Goal: Task Accomplishment & Management: Manage account settings

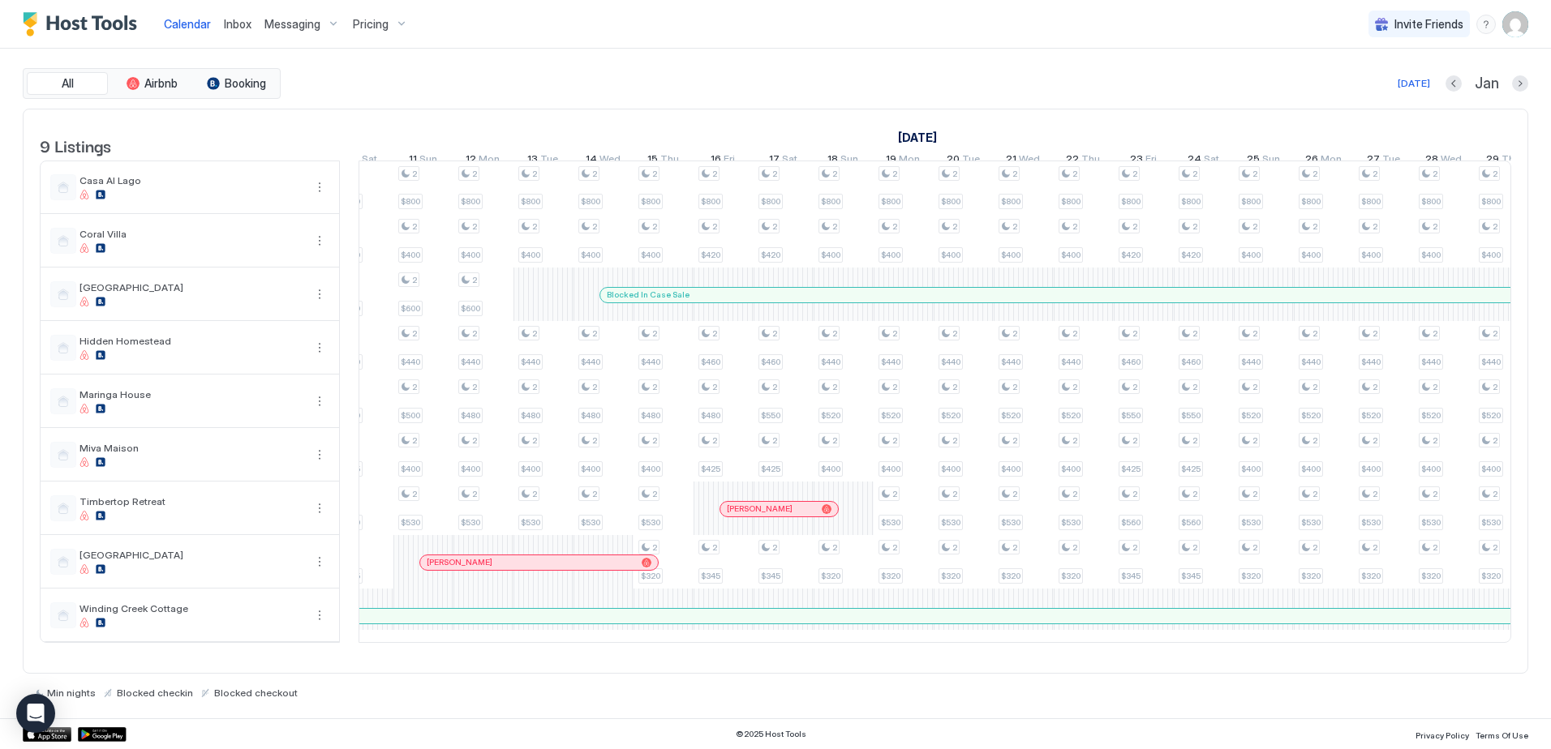
click at [924, 302] on div at bounding box center [924, 295] width 13 height 13
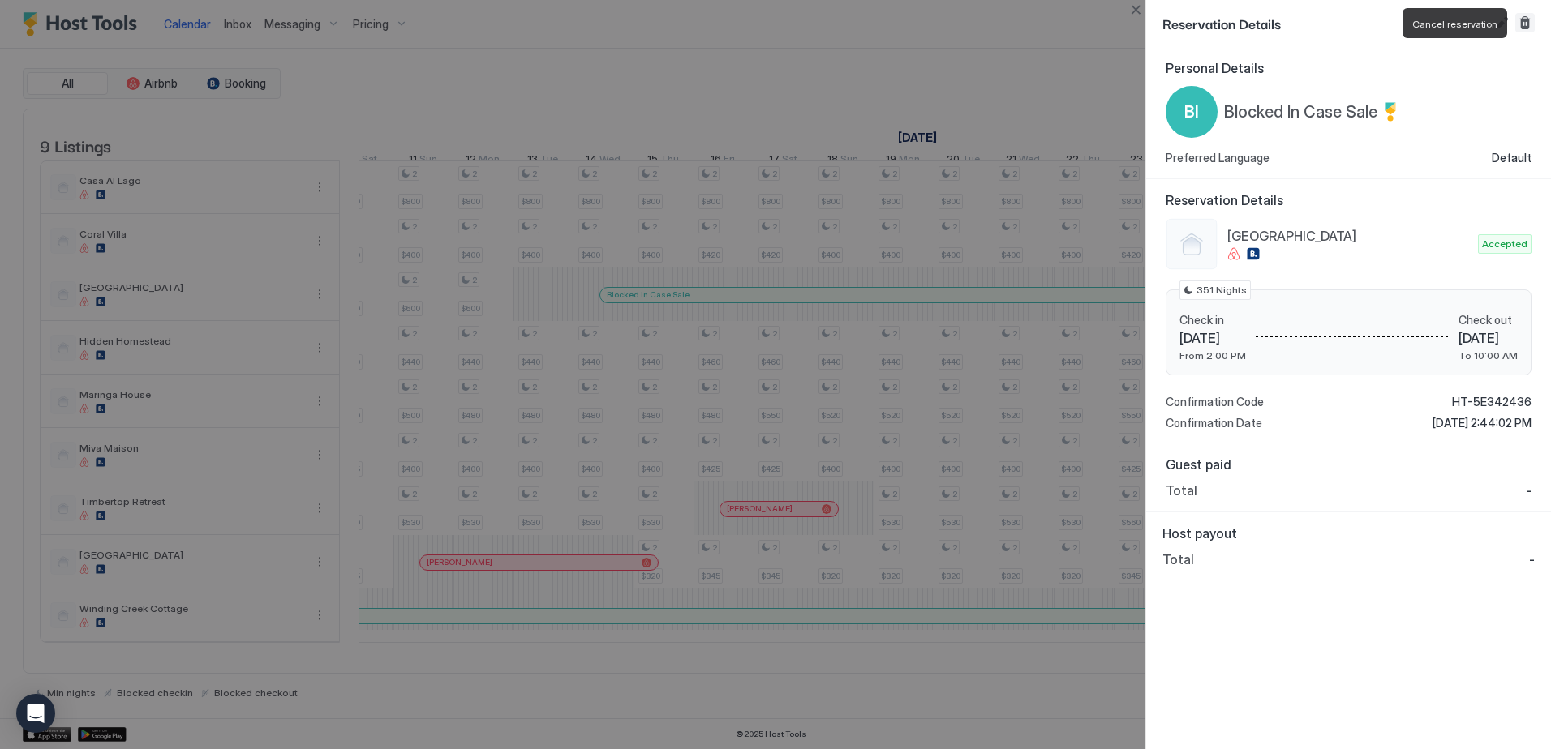
click at [1521, 25] on button "Cancel reservation" at bounding box center [1524, 22] width 19 height 19
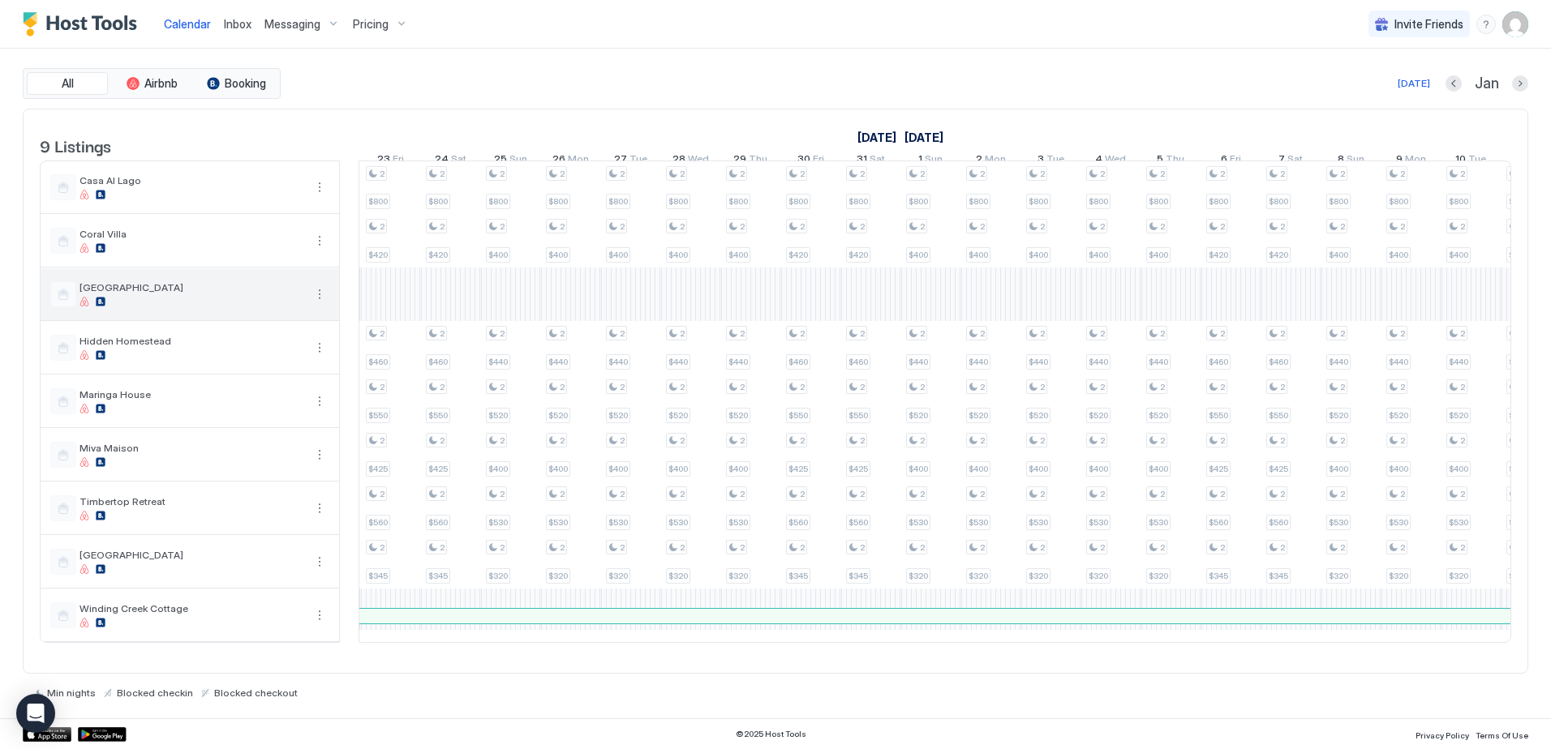
click at [178, 307] on div "[GEOGRAPHIC_DATA]" at bounding box center [191, 293] width 224 height 25
click at [318, 303] on button "More options" at bounding box center [319, 294] width 19 height 19
click at [259, 382] on span "Listing Settings" at bounding box center [291, 381] width 72 height 12
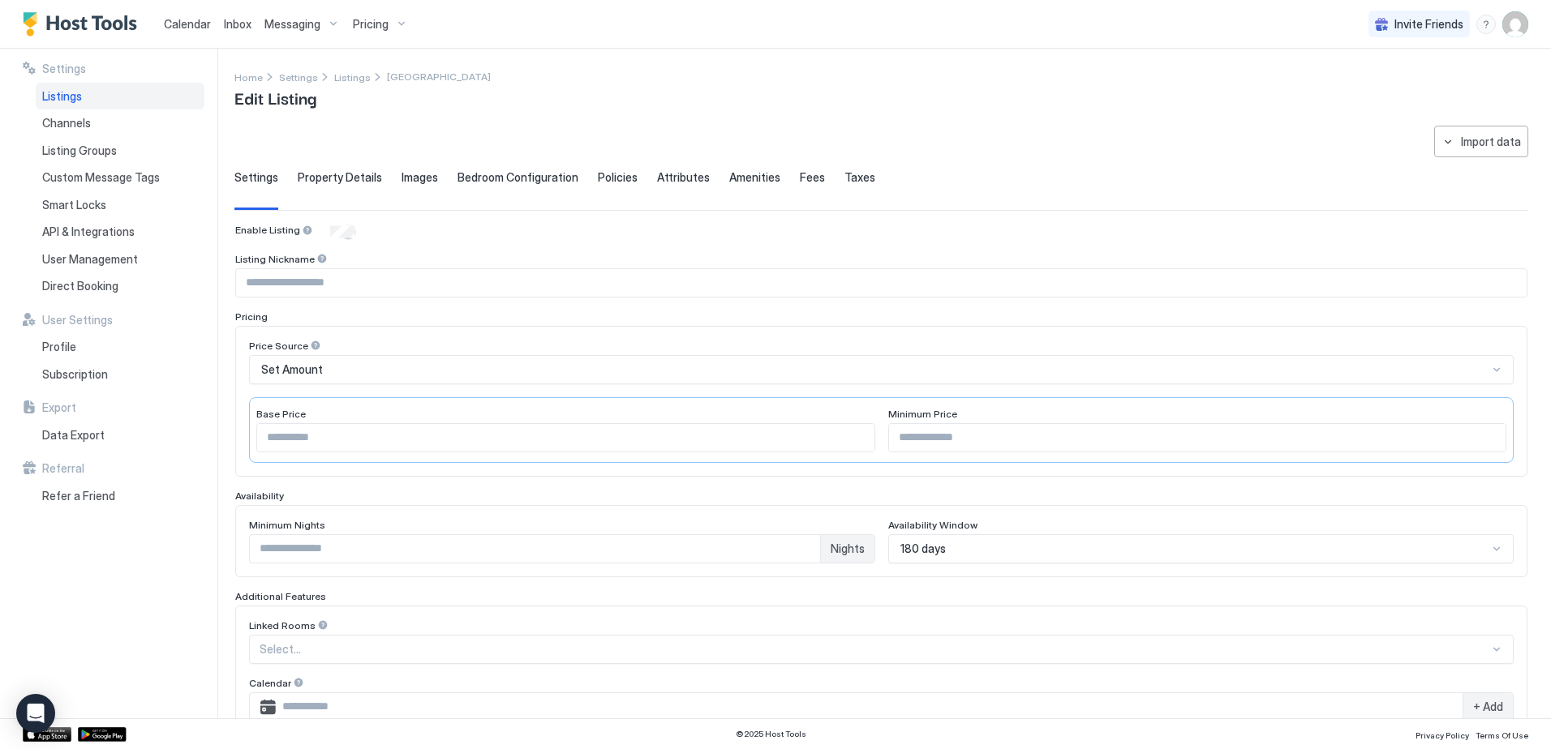
click at [171, 24] on span "Calendar" at bounding box center [187, 24] width 47 height 14
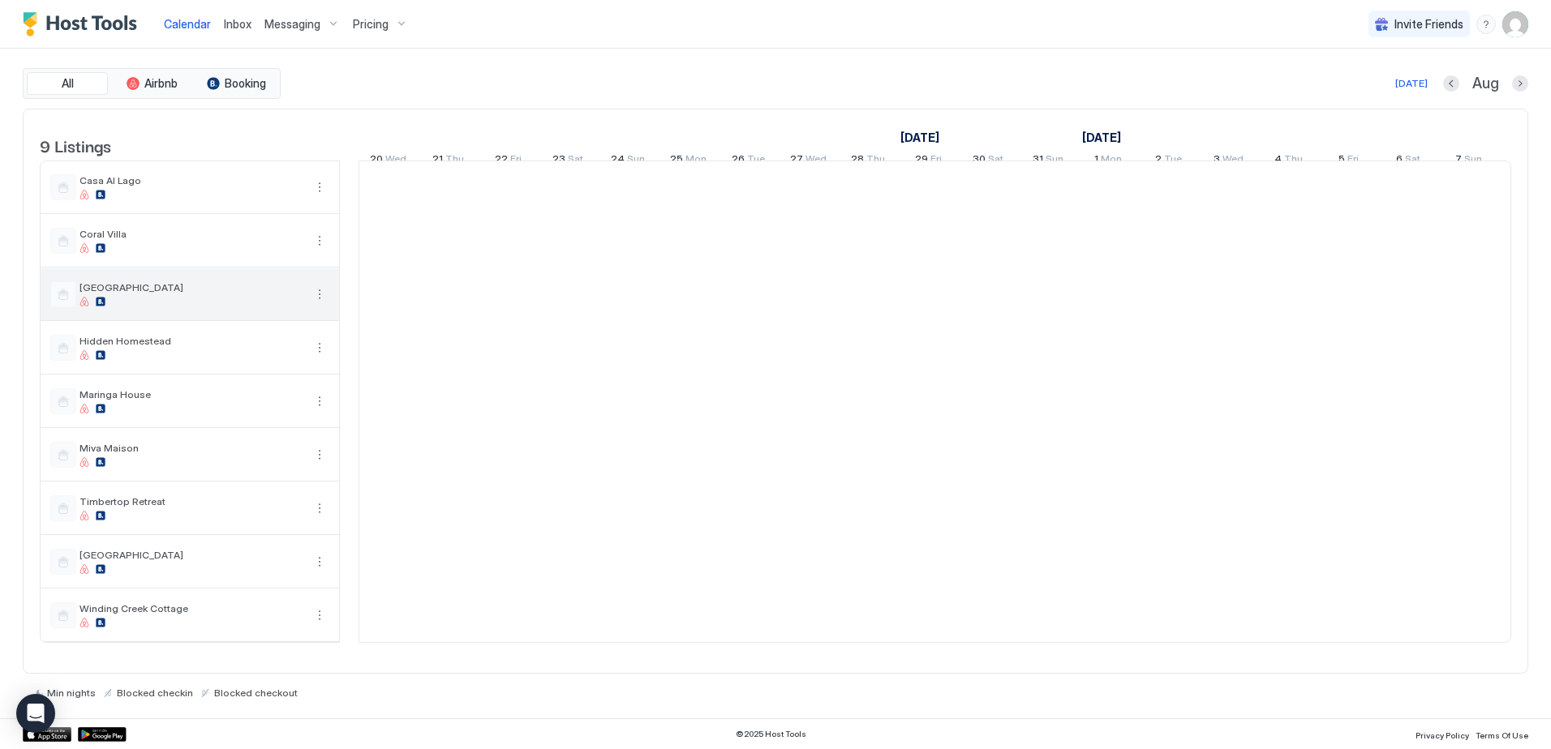
click at [234, 294] on span "[GEOGRAPHIC_DATA]" at bounding box center [191, 287] width 224 height 12
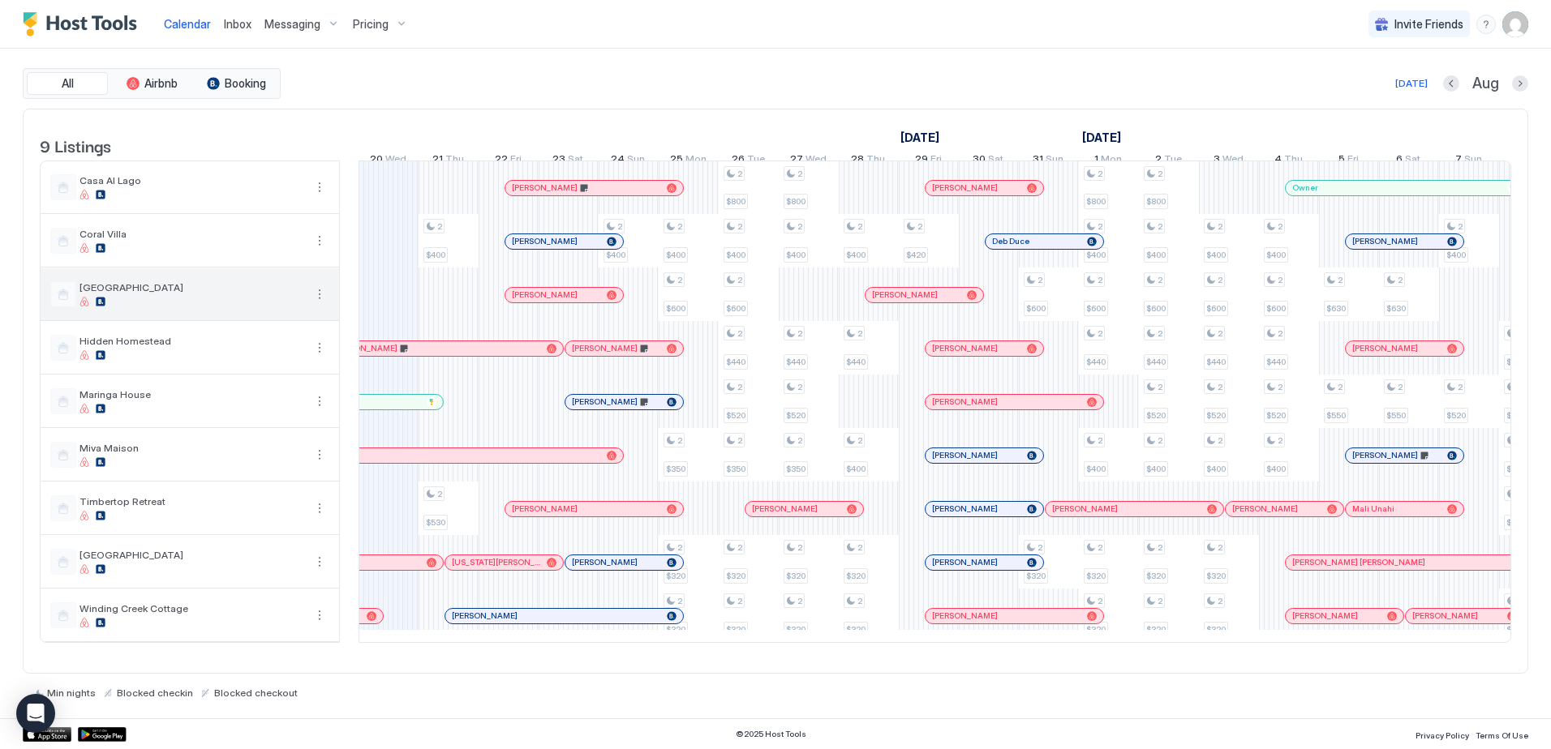
click at [270, 294] on span "[GEOGRAPHIC_DATA]" at bounding box center [191, 287] width 224 height 12
click at [316, 304] on button "More options" at bounding box center [319, 294] width 19 height 19
click at [297, 406] on span "Airbnb Settings" at bounding box center [290, 407] width 72 height 12
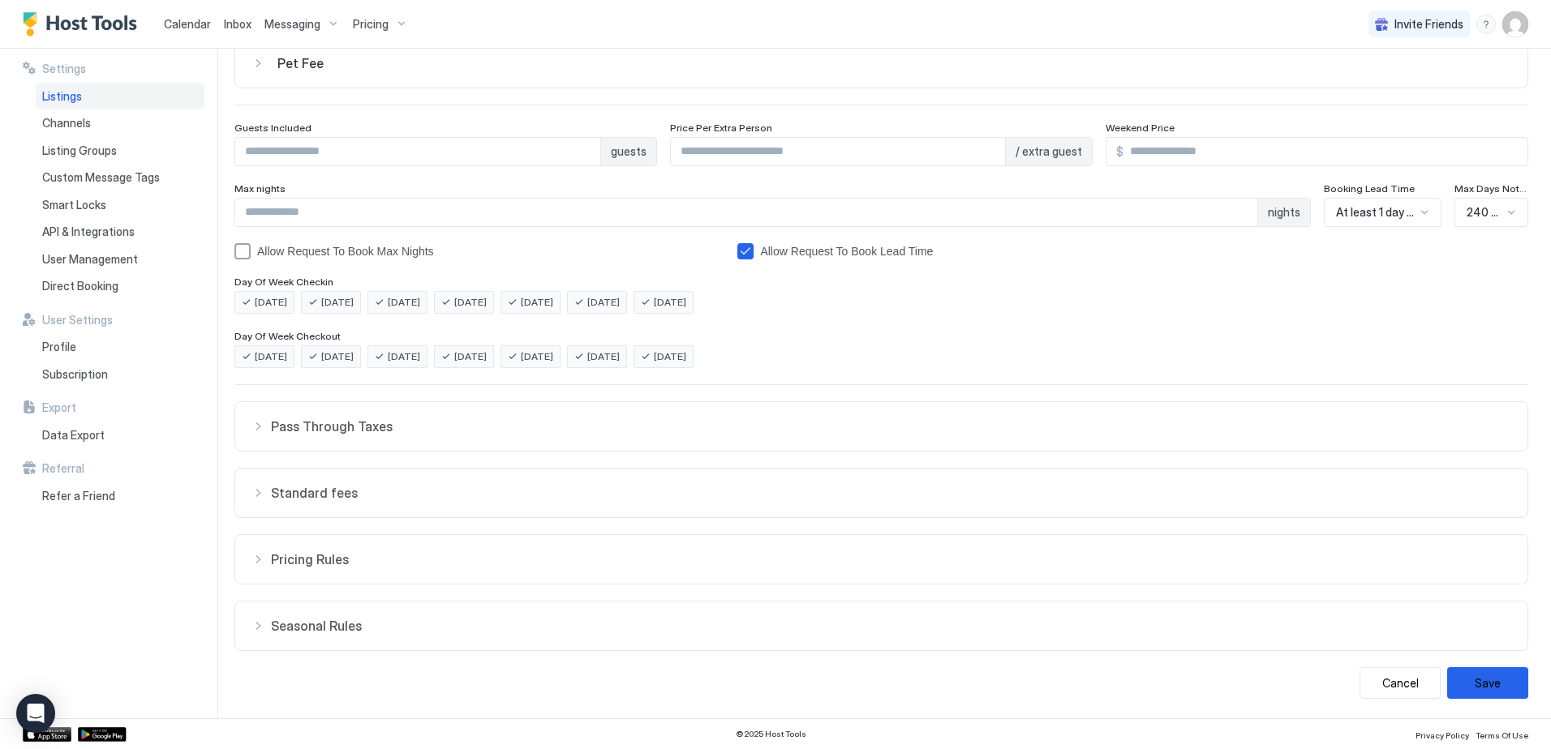
click at [1504, 214] on div at bounding box center [1510, 212] width 13 height 13
click at [1375, 304] on div "[DATE] [DATE] [DATE] [DATE] [DATE] [DATE] [DATE]" at bounding box center [880, 302] width 1293 height 23
click at [1504, 209] on div at bounding box center [1510, 212] width 13 height 13
click at [1493, 386] on span "180 Days" at bounding box center [1486, 388] width 43 height 12
click at [1504, 216] on div at bounding box center [1510, 212] width 13 height 13
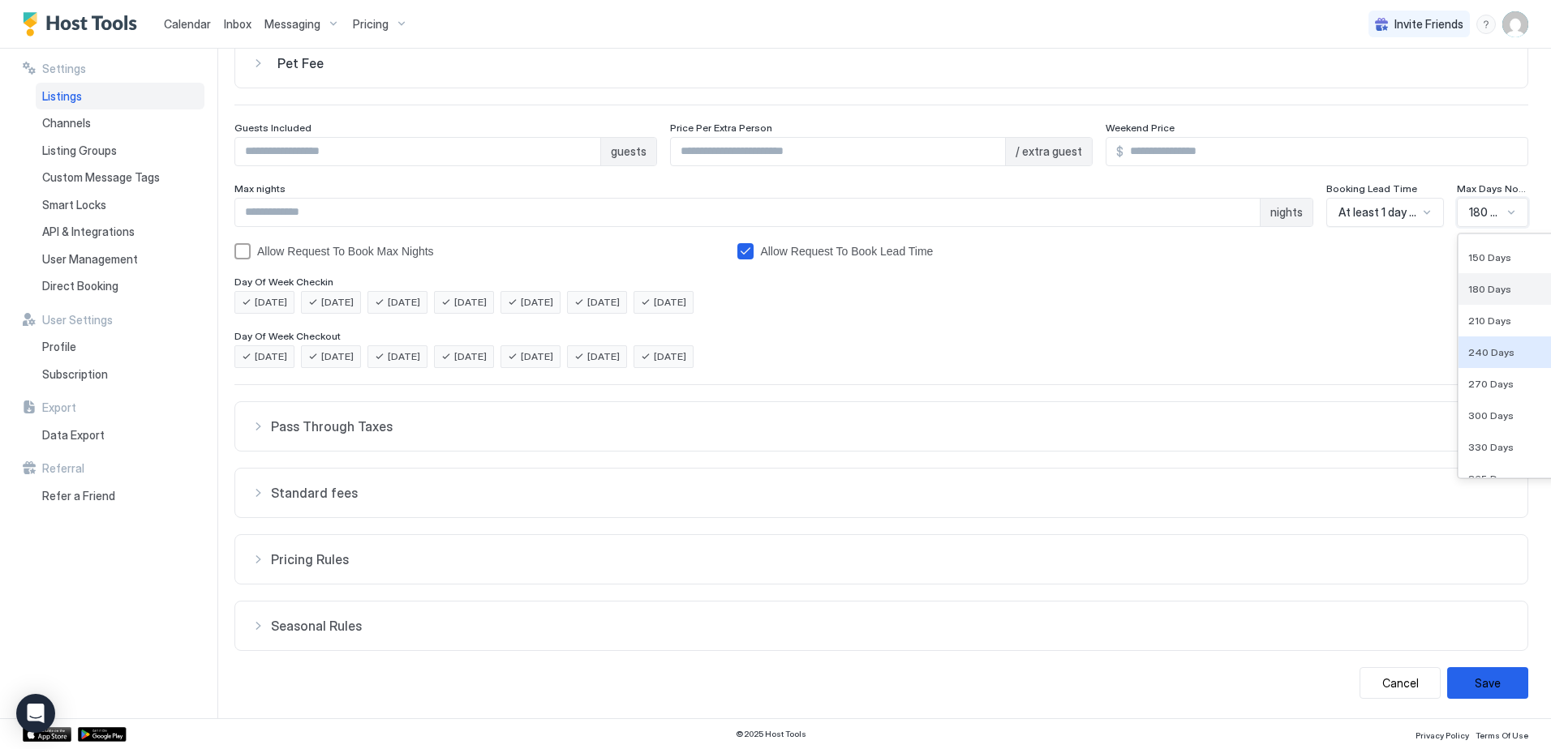
scroll to position [101, 0]
click at [1494, 404] on span "210 Days" at bounding box center [1489, 402] width 43 height 12
click at [1469, 681] on button "Save" at bounding box center [1487, 683] width 81 height 32
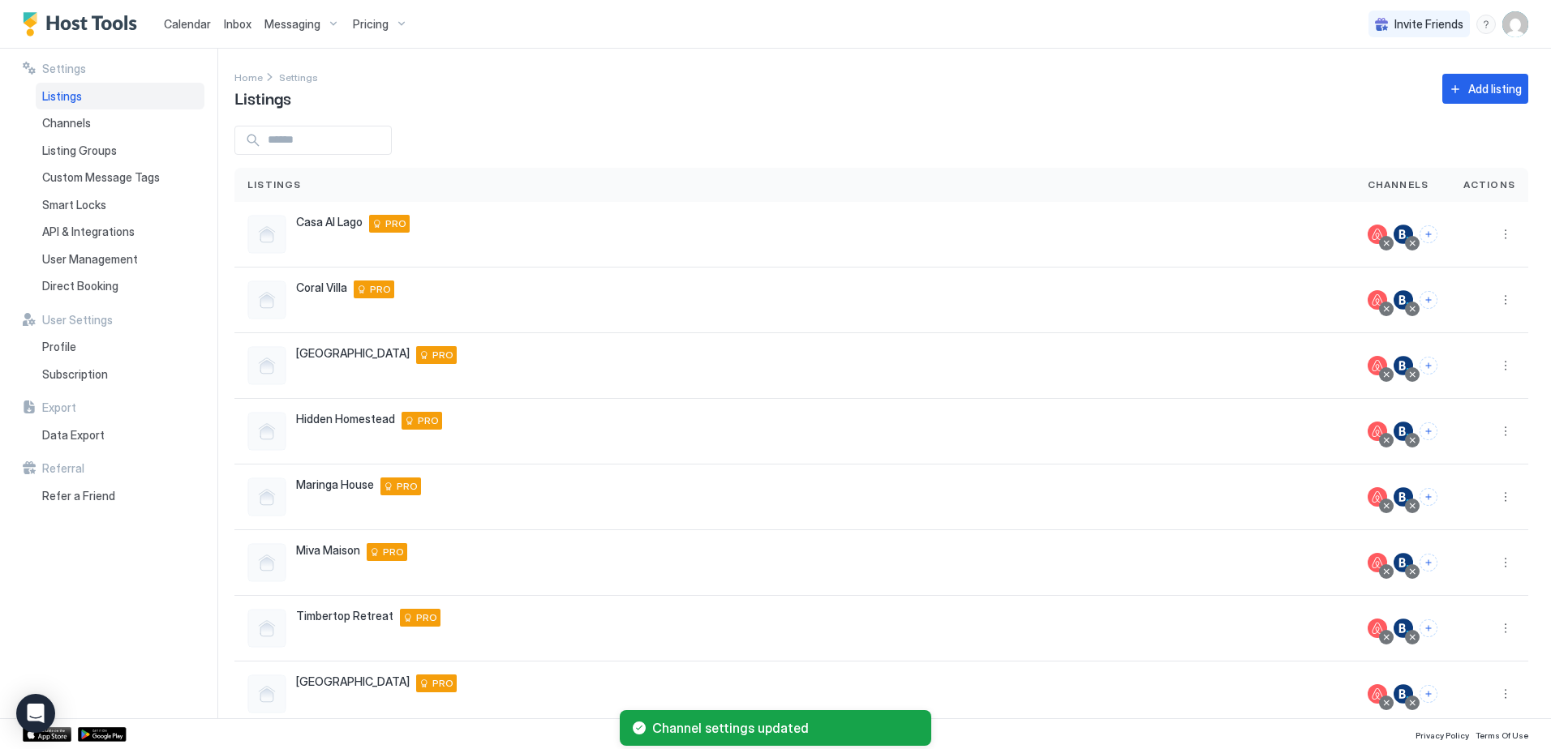
click at [182, 23] on span "Calendar" at bounding box center [187, 24] width 47 height 14
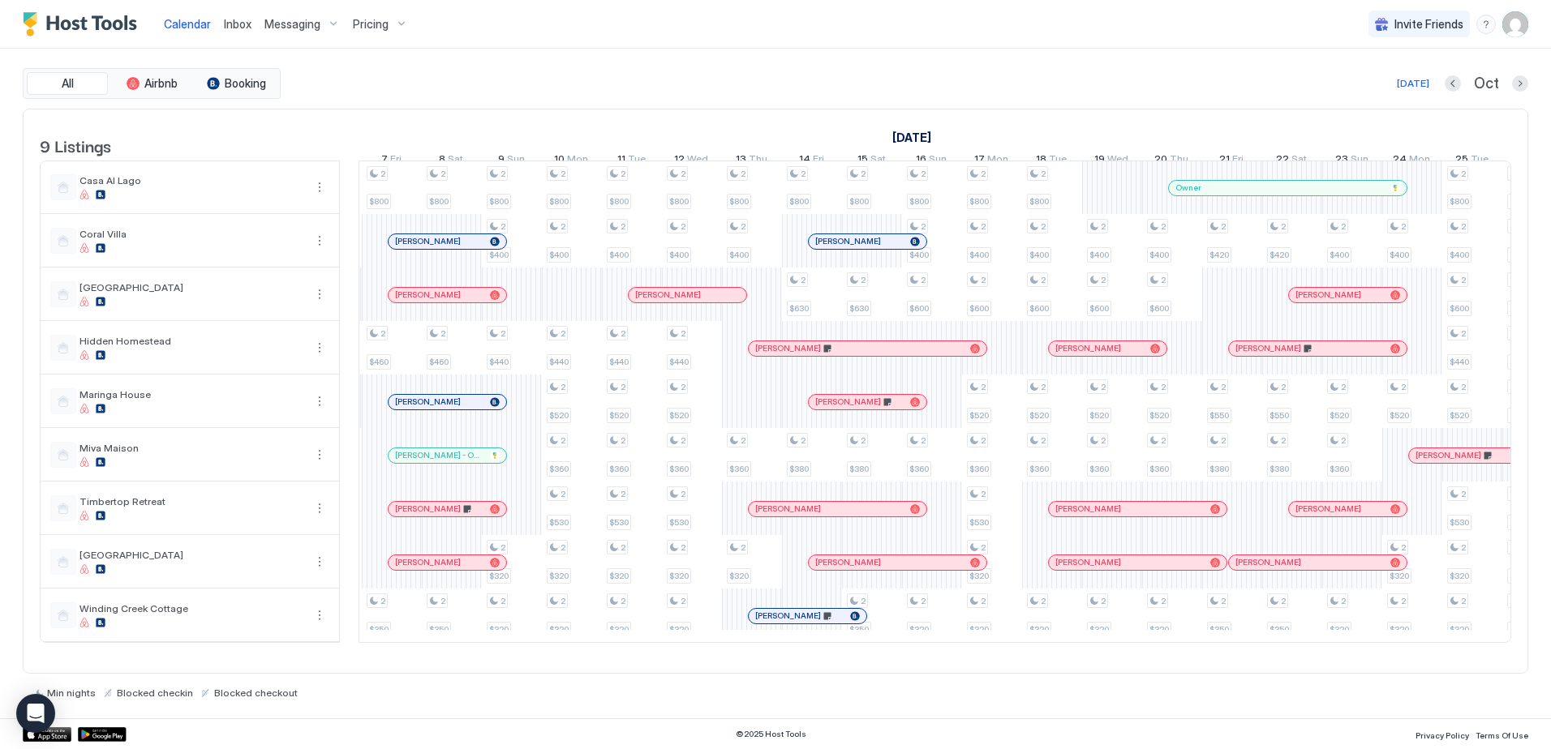
scroll to position [0, 2388]
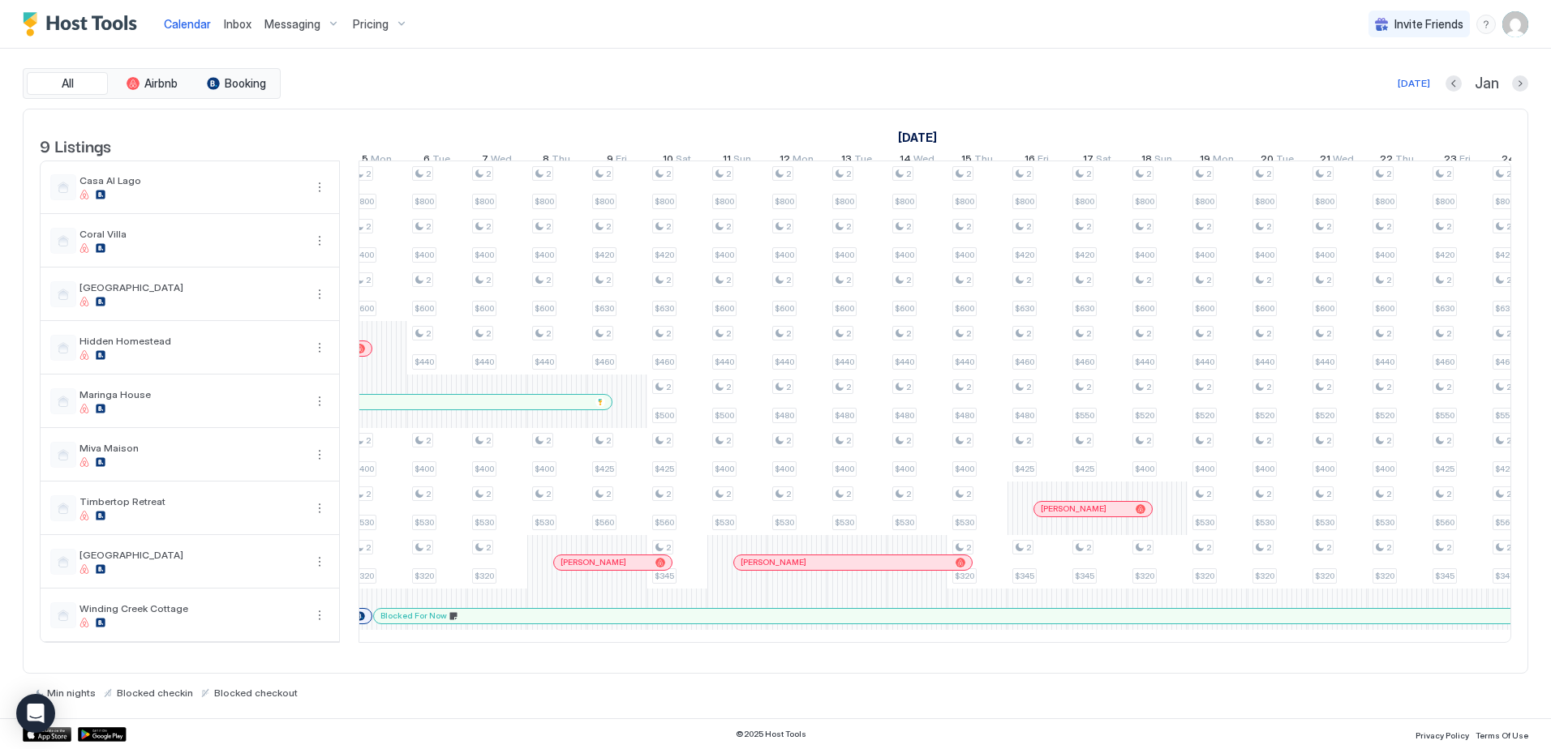
click at [916, 623] on div at bounding box center [915, 616] width 13 height 13
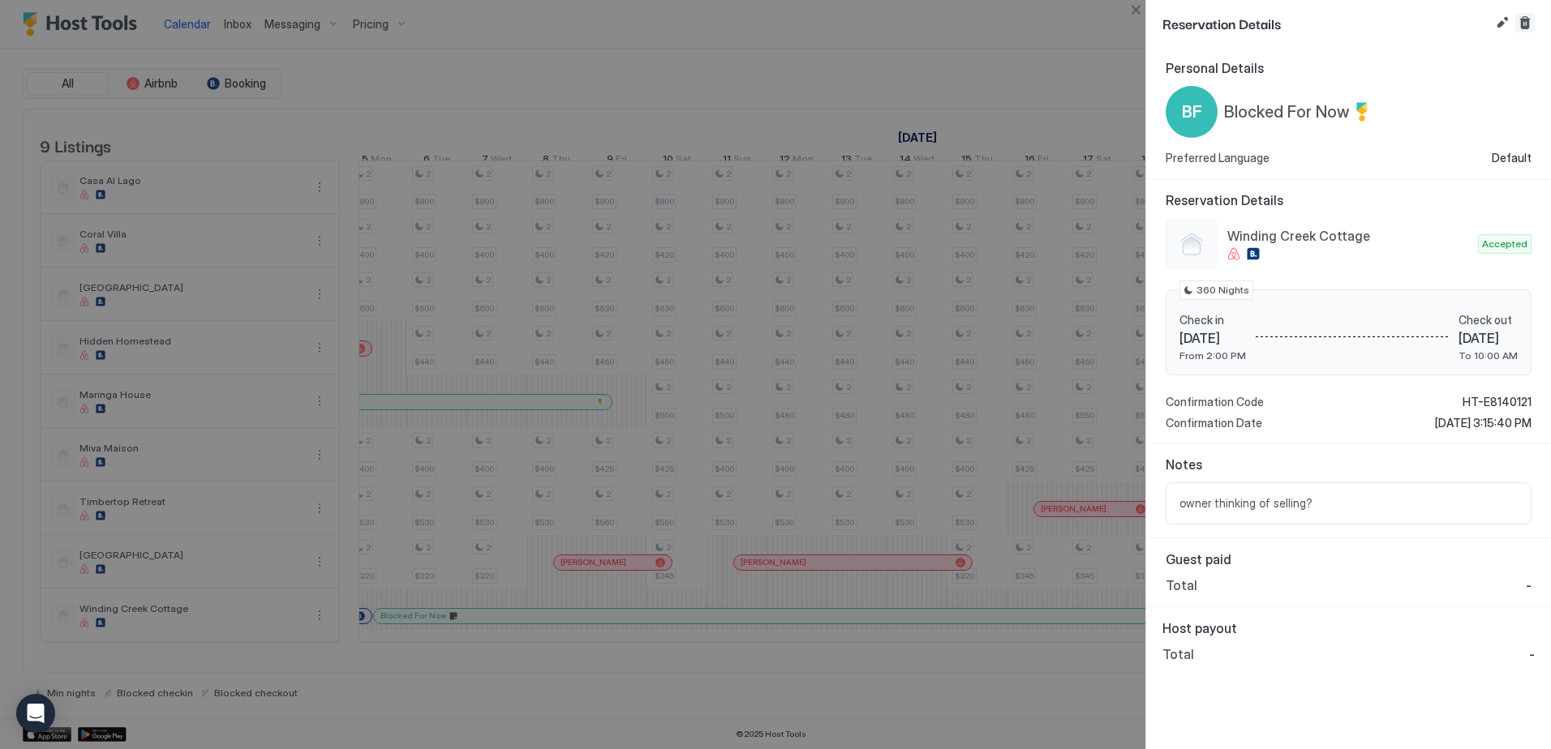
click at [1532, 27] on button "Cancel reservation" at bounding box center [1524, 22] width 19 height 19
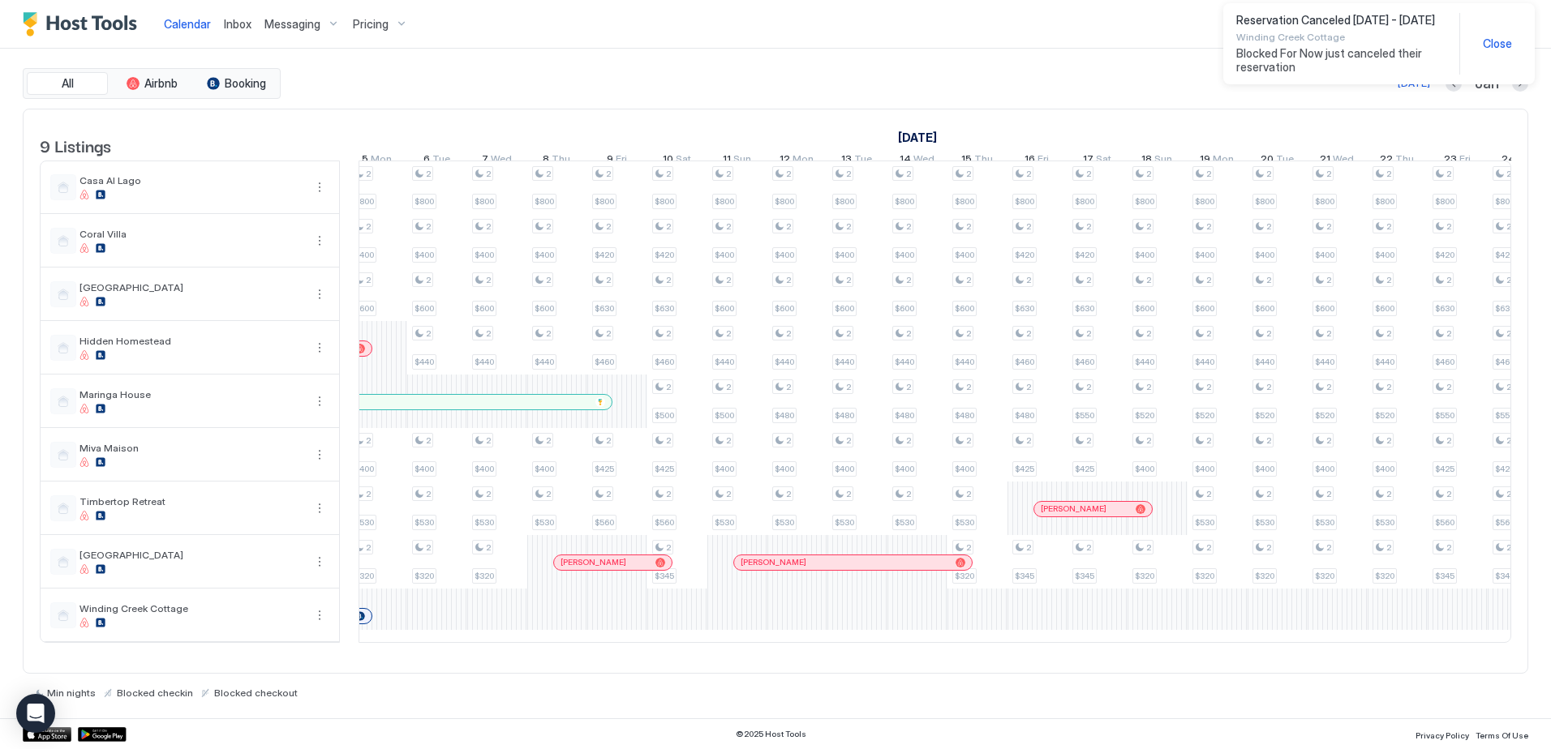
click at [1494, 45] on span "Close" at bounding box center [1496, 43] width 29 height 15
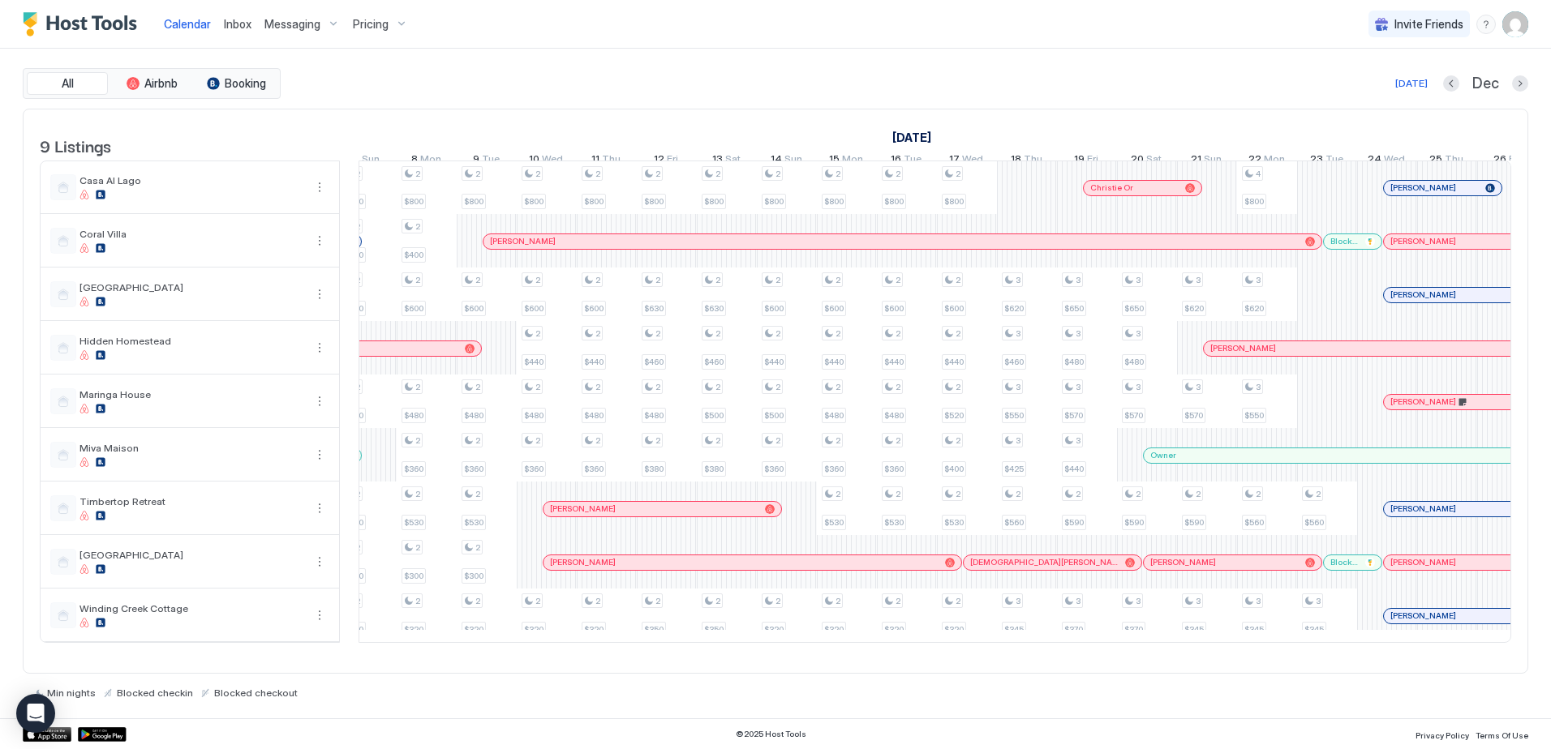
scroll to position [0, 1159]
